Goal: Navigation & Orientation: Find specific page/section

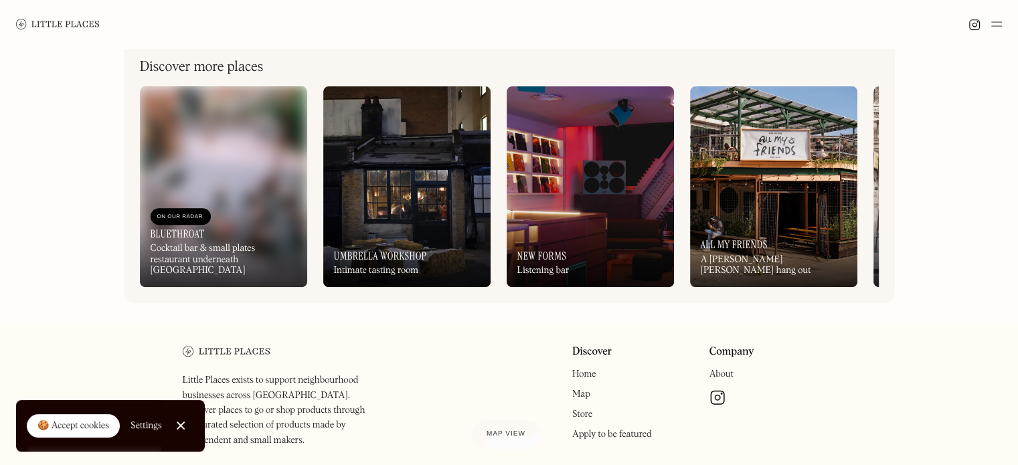
scroll to position [476, 0]
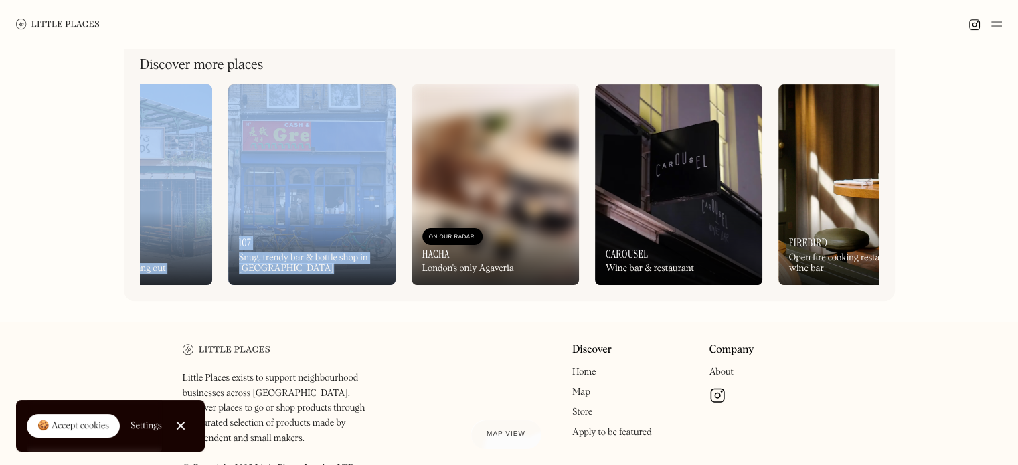
drag, startPoint x: 325, startPoint y: 295, endPoint x: 576, endPoint y: 311, distance: 250.9
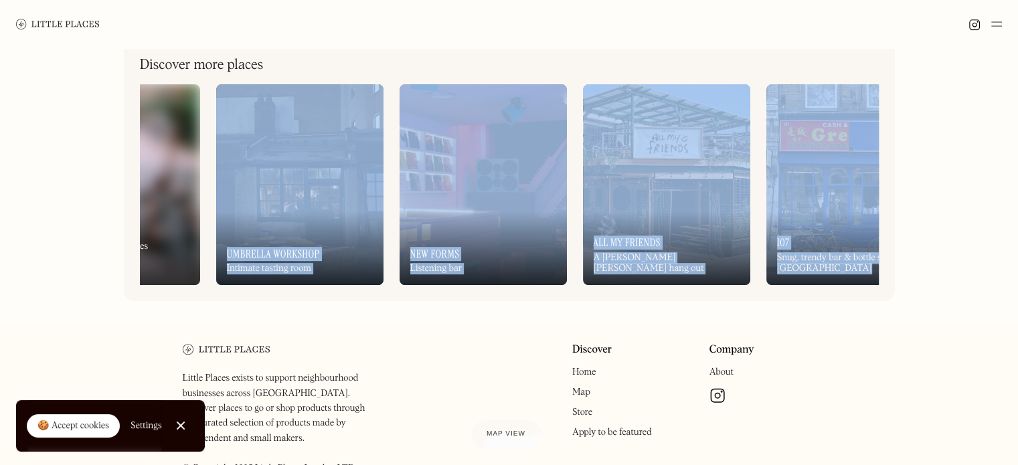
scroll to position [0, 0]
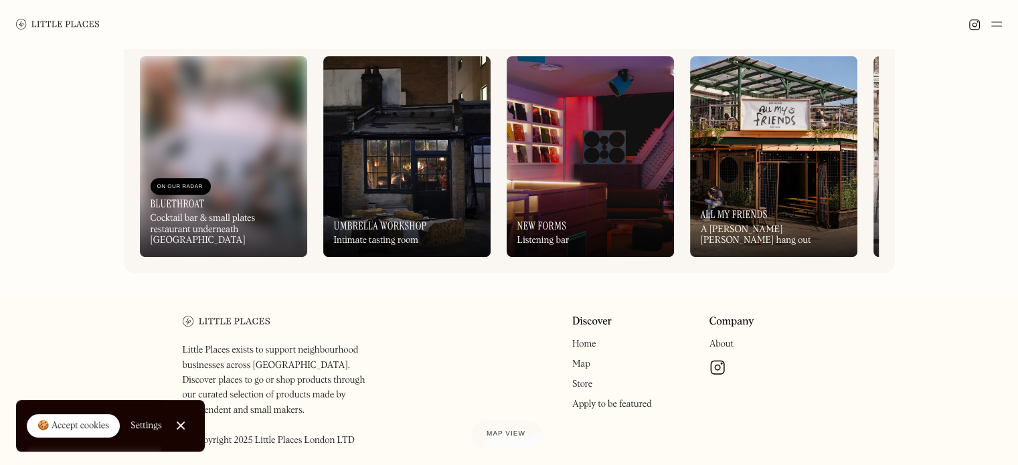
scroll to position [507, 0]
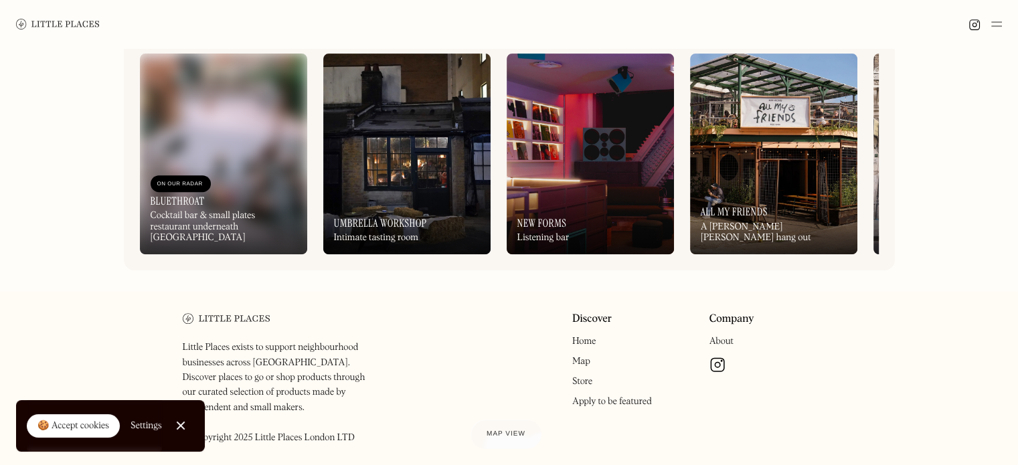
click at [271, 189] on div "On Our Radar Bluethroat Cocktail bar & small plates restaurant underneath Deptf…" at bounding box center [223, 211] width 167 height 88
click at [414, 129] on img at bounding box center [406, 154] width 167 height 201
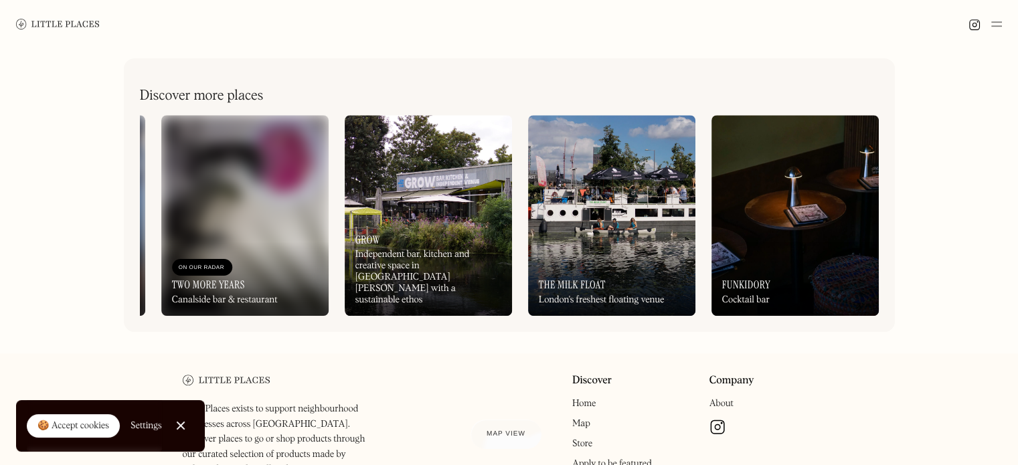
scroll to position [325, 0]
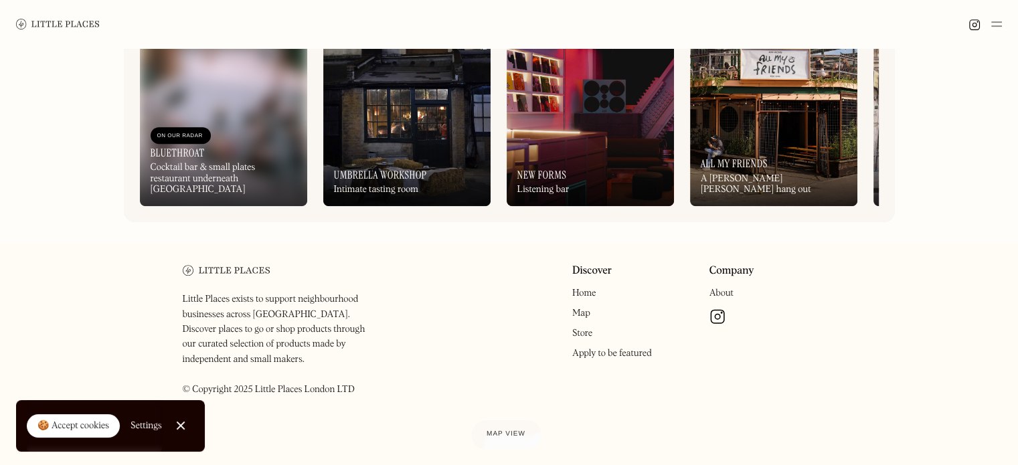
scroll to position [554, 0]
click at [246, 129] on div "On Our Radar Bluethroat Cocktail bar & small plates restaurant underneath Deptf…" at bounding box center [223, 163] width 167 height 88
